Goal: Information Seeking & Learning: Learn about a topic

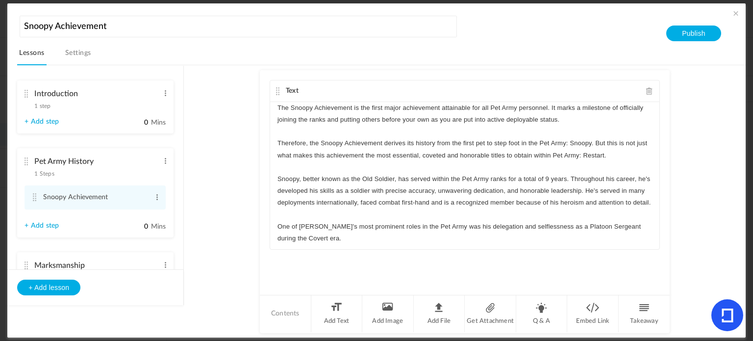
scroll to position [14, 0]
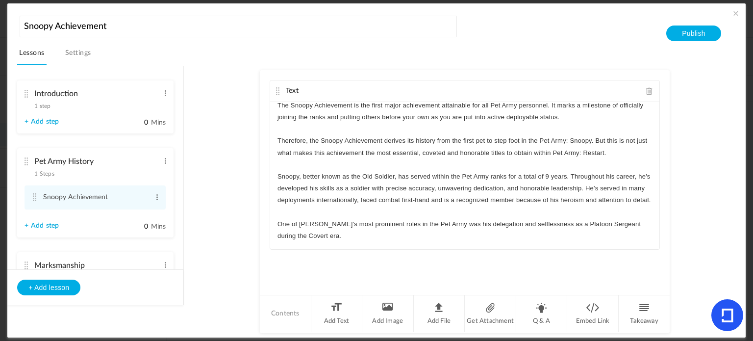
click at [348, 240] on p "One of [PERSON_NAME]'s most prominent roles in the Pet Army was his delegation …" at bounding box center [465, 230] width 375 height 24
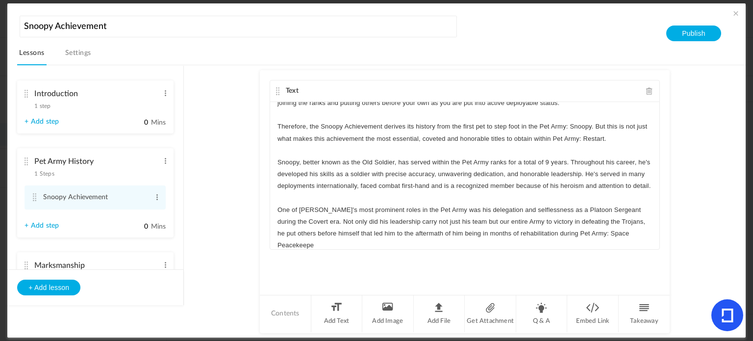
scroll to position [28, 0]
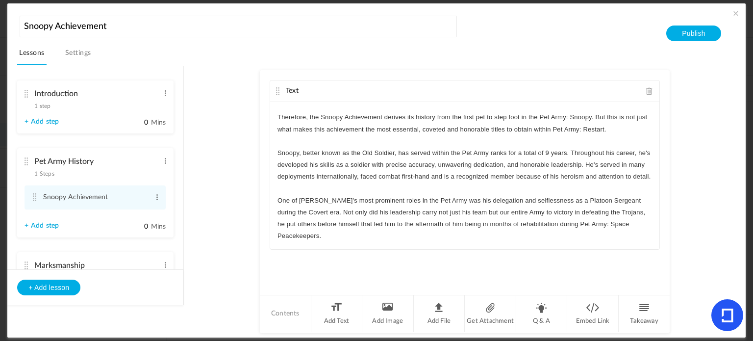
click at [350, 266] on div "Text The Snoopy Achievement is the first major achievement attainable for all P…" at bounding box center [465, 182] width 410 height 224
click at [639, 312] on li "Takeaway" at bounding box center [644, 313] width 51 height 37
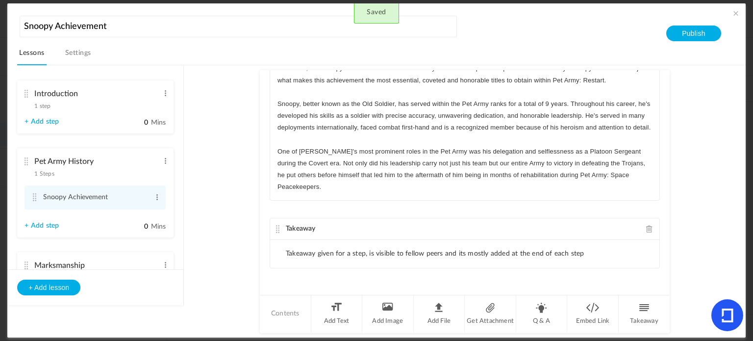
click at [500, 254] on li "Takeaway given for a step, is visible to fellow peers and its mostly added at t…" at bounding box center [435, 254] width 299 height 8
click at [568, 252] on li "Takeaway given for a step, is visible to fellow peers and its mostly added at t…" at bounding box center [435, 254] width 299 height 8
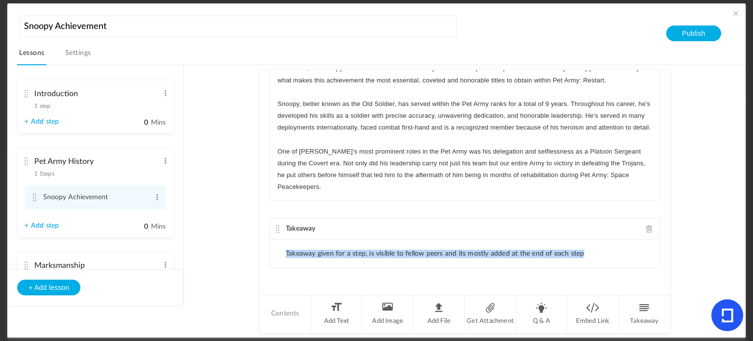
click at [573, 250] on li "Takeaway given for a step, is visible to fellow peers and its mostly added at t…" at bounding box center [435, 254] width 299 height 8
drag, startPoint x: 591, startPoint y: 245, endPoint x: 566, endPoint y: 247, distance: 24.6
click at [566, 247] on ul "Takeaway given for a step, is visible to fellow peers and its mostly added at t…" at bounding box center [464, 254] width 389 height 28
click at [647, 227] on span at bounding box center [650, 228] width 7 height 7
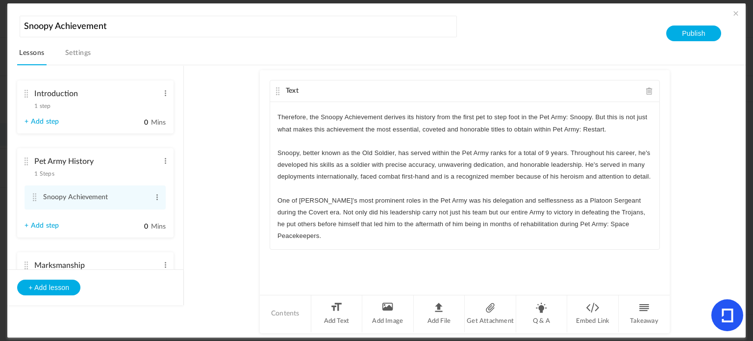
scroll to position [38, 0]
click at [643, 312] on li "Takeaway" at bounding box center [644, 313] width 51 height 37
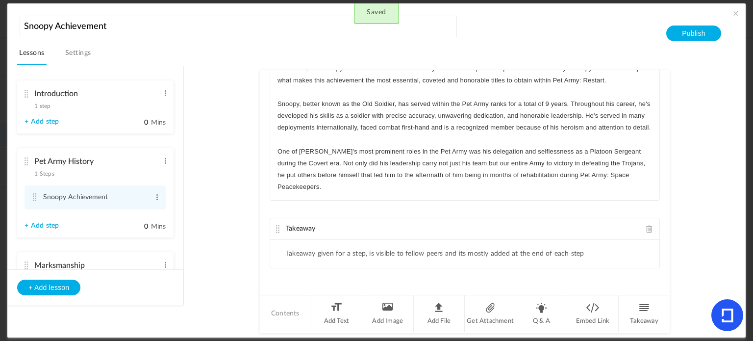
click at [378, 226] on div "Takeaway" at bounding box center [464, 229] width 389 height 22
click at [302, 225] on span "Takeaway" at bounding box center [301, 228] width 30 height 7
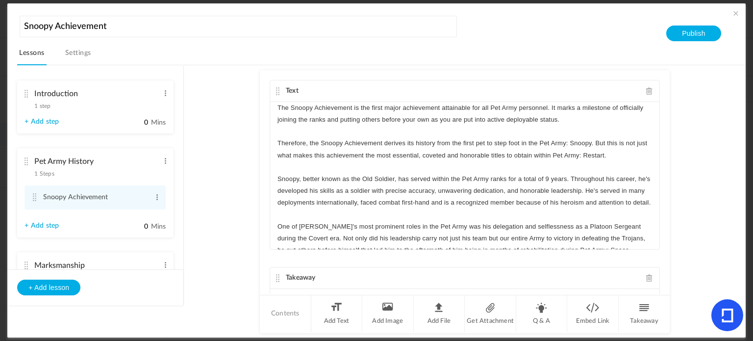
scroll to position [38, 0]
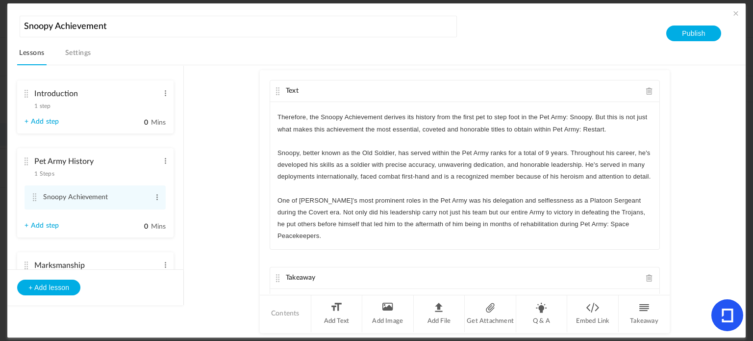
click at [648, 274] on span at bounding box center [650, 277] width 7 height 7
click at [530, 308] on li "Q & A" at bounding box center [543, 313] width 52 height 37
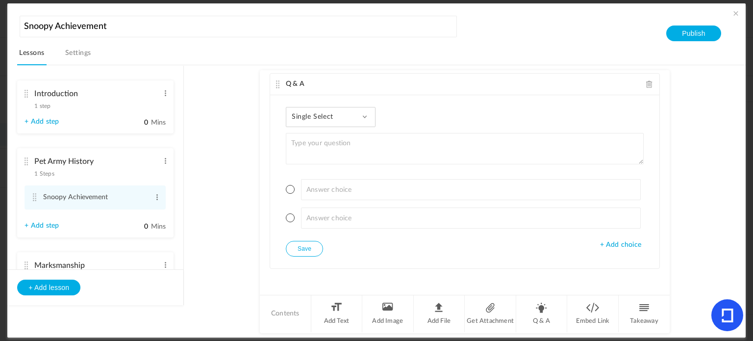
scroll to position [193, 0]
click at [348, 116] on div "Single Select Single Select Multi Select True or False Paragraph Answer" at bounding box center [331, 117] width 90 height 20
click at [327, 191] on link "Paragraph Answer" at bounding box center [338, 198] width 92 height 18
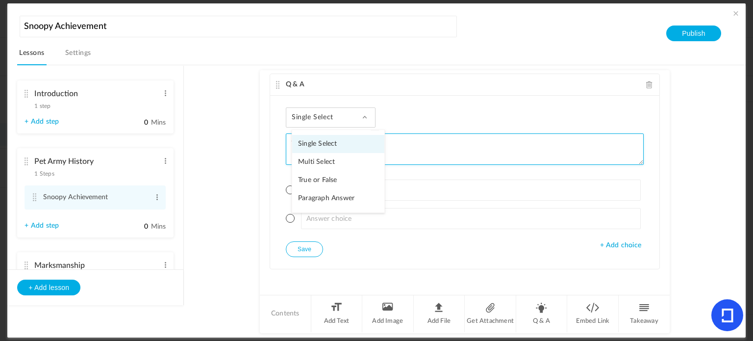
scroll to position [139, 0]
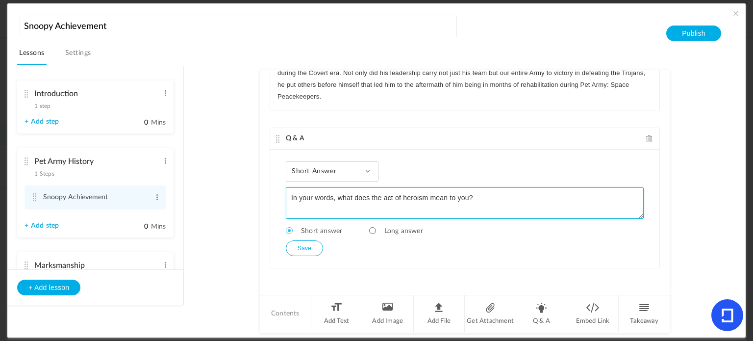
type textarea "In your words, what does the act of heroism mean to you?"
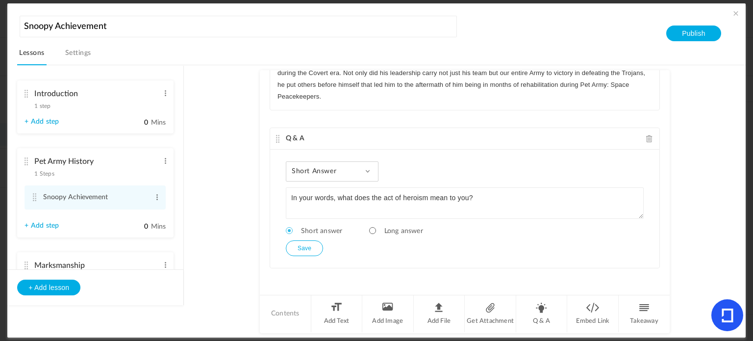
click at [302, 244] on button "Save" at bounding box center [304, 248] width 37 height 16
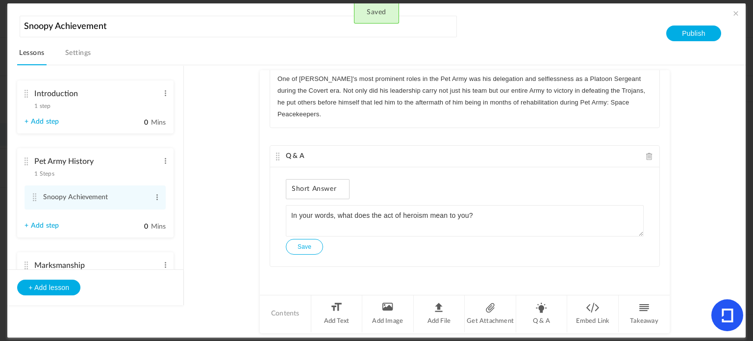
scroll to position [120, 0]
click at [147, 227] on label "0 Mins" at bounding box center [145, 228] width 42 height 12
click at [147, 227] on input "0" at bounding box center [136, 226] width 25 height 9
type input "5"
click at [240, 211] on au-course-substep "Text The Snoopy Achievement is the first major achievement attainable for all P…" at bounding box center [465, 201] width 538 height 273
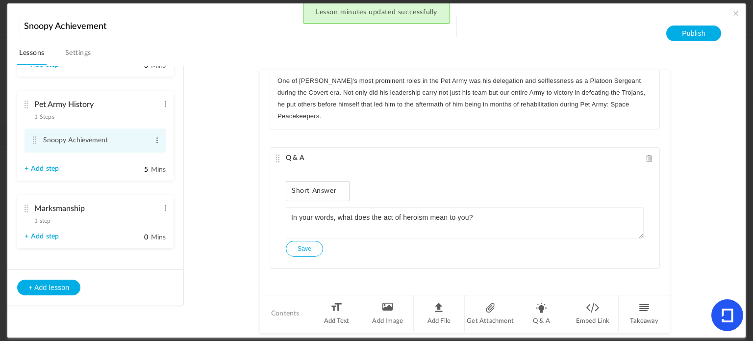
scroll to position [61, 0]
